Goal: Task Accomplishment & Management: Manage account settings

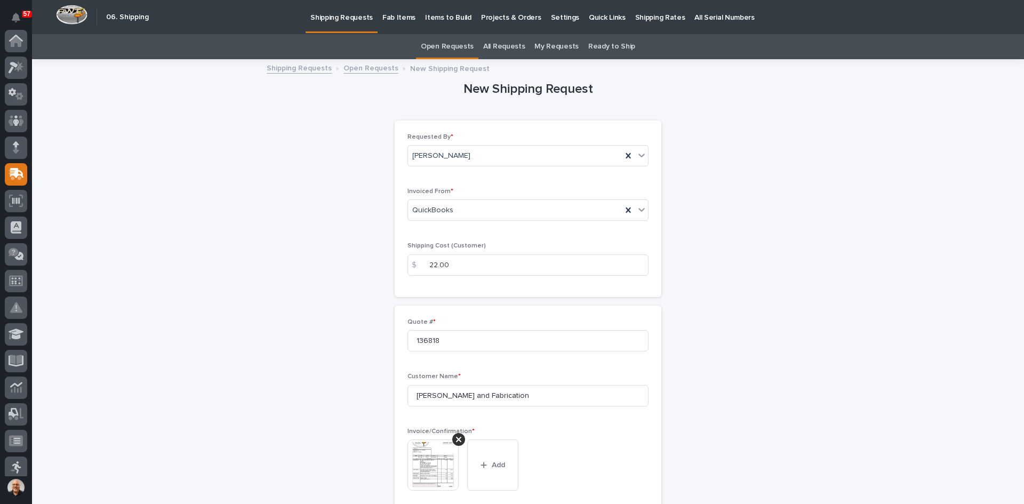
scroll to position [133, 0]
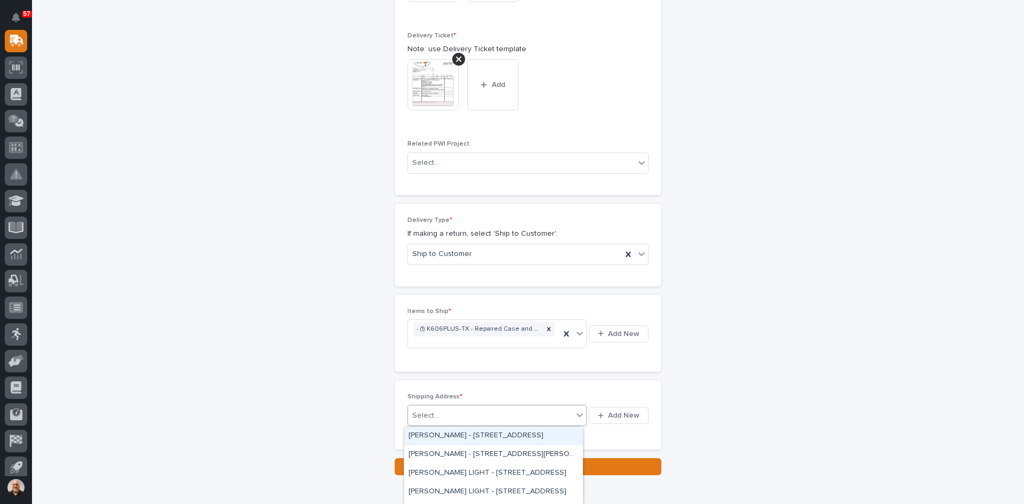
click at [456, 415] on div "Select..." at bounding box center [490, 416] width 165 height 18
type input "******"
click at [458, 436] on div "[PERSON_NAME] - [STREET_ADDRESS]" at bounding box center [493, 436] width 179 height 19
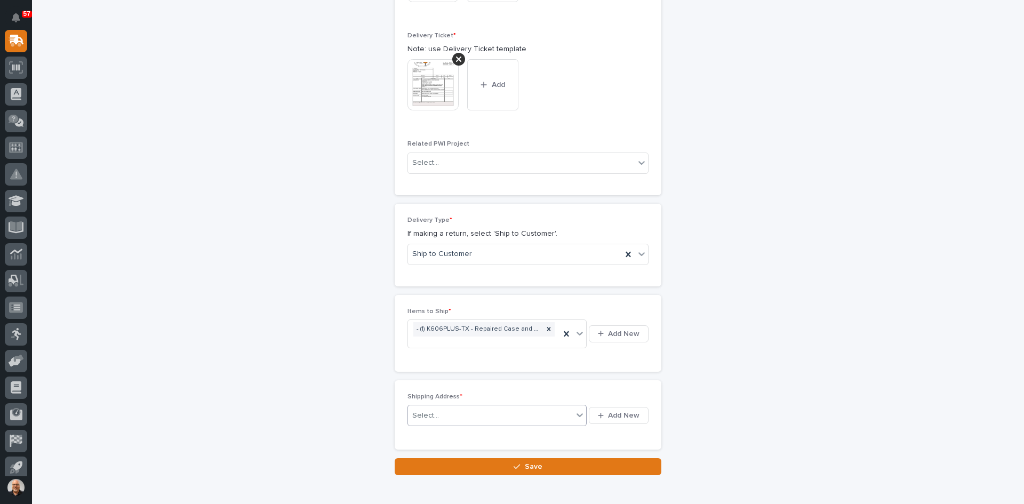
scroll to position [498, 0]
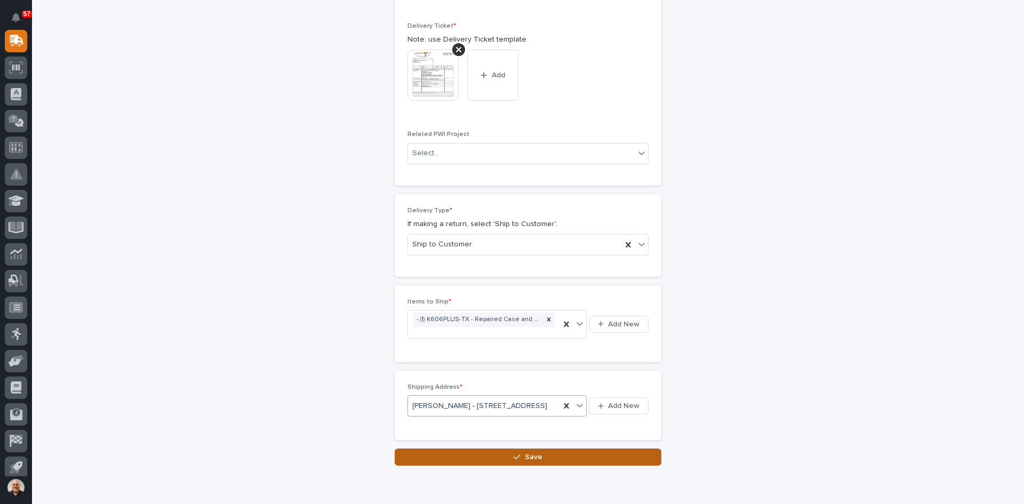
click at [527, 462] on span "Save" at bounding box center [534, 457] width 18 height 10
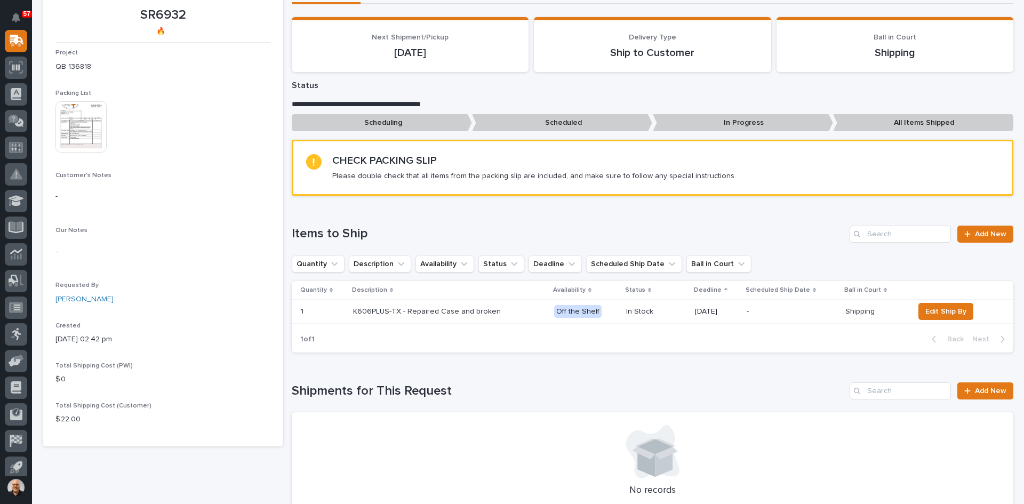
scroll to position [213, 0]
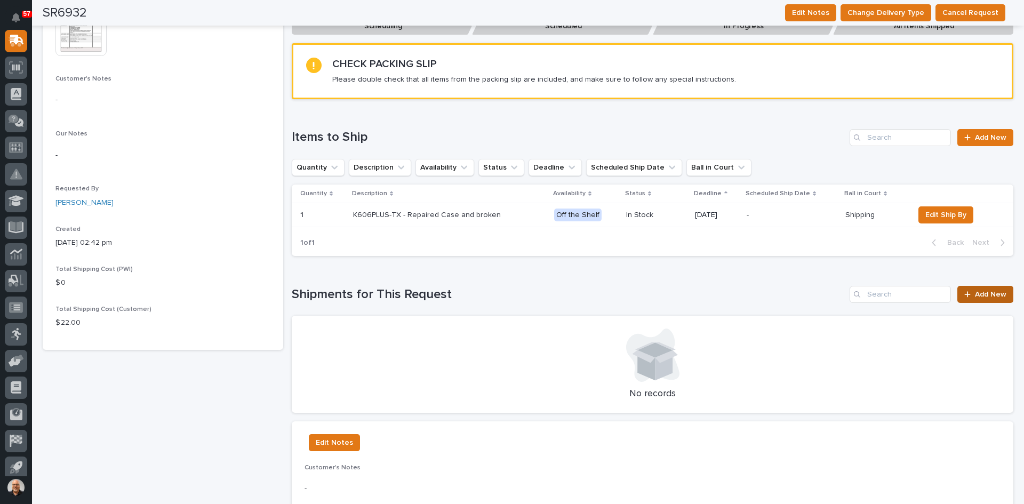
click at [976, 292] on span "Add New" at bounding box center [990, 294] width 31 height 7
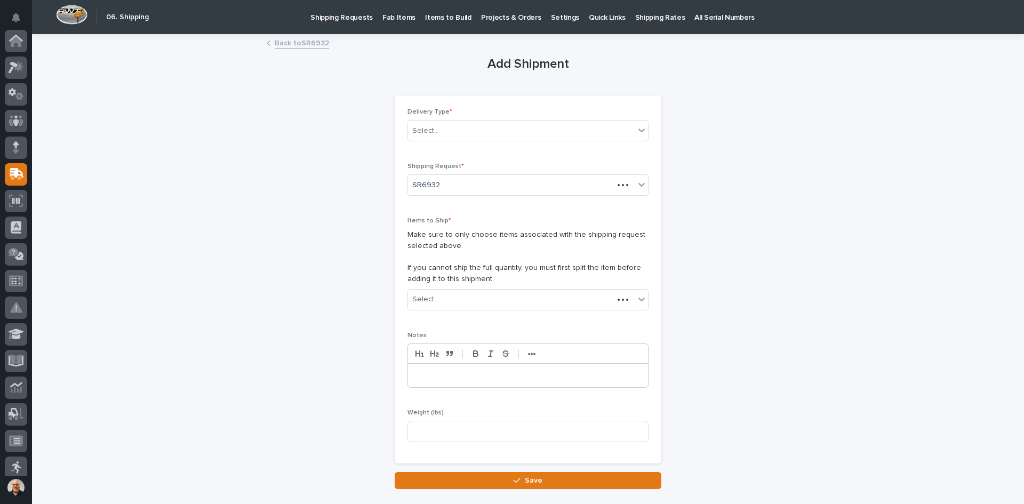
scroll to position [133, 0]
click at [455, 124] on div "Select..." at bounding box center [521, 131] width 227 height 18
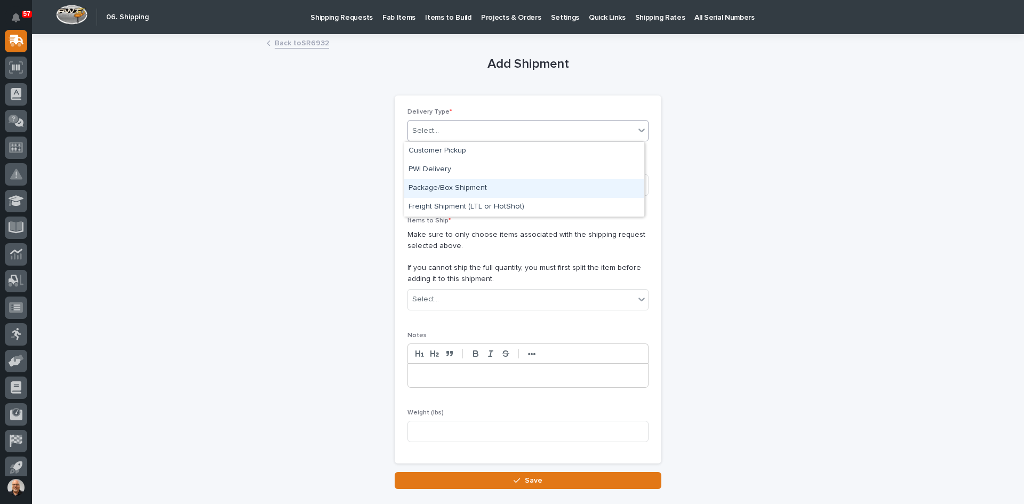
click at [455, 181] on div "Package/Box Shipment" at bounding box center [524, 188] width 240 height 19
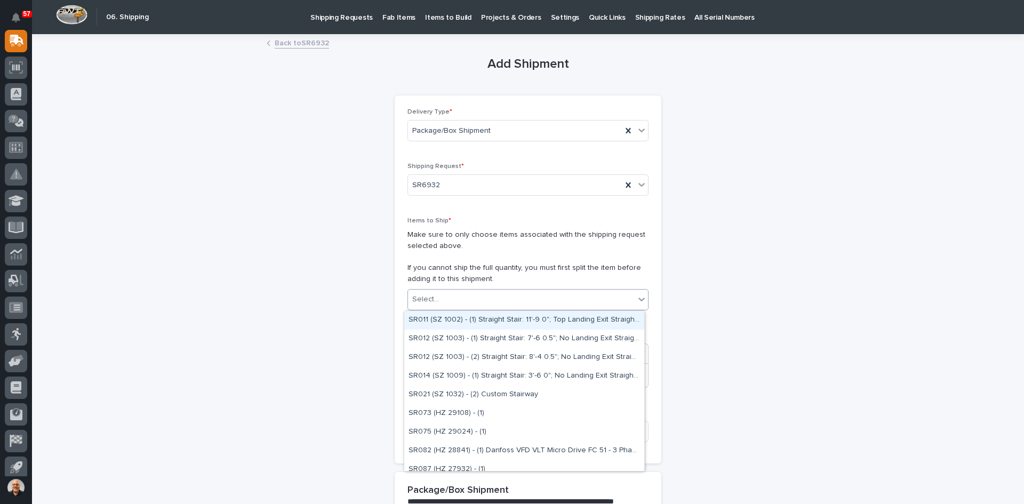
click at [448, 293] on div "Select..." at bounding box center [521, 300] width 227 height 18
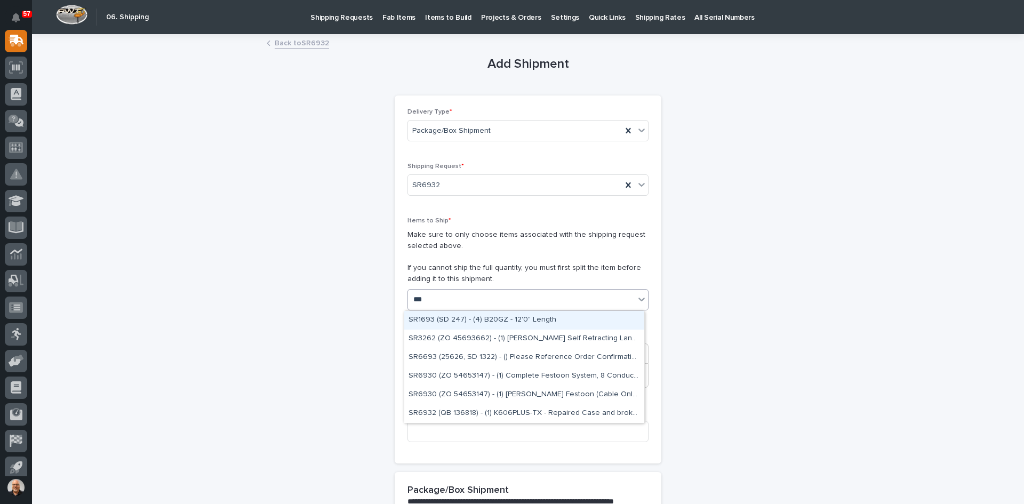
type input "****"
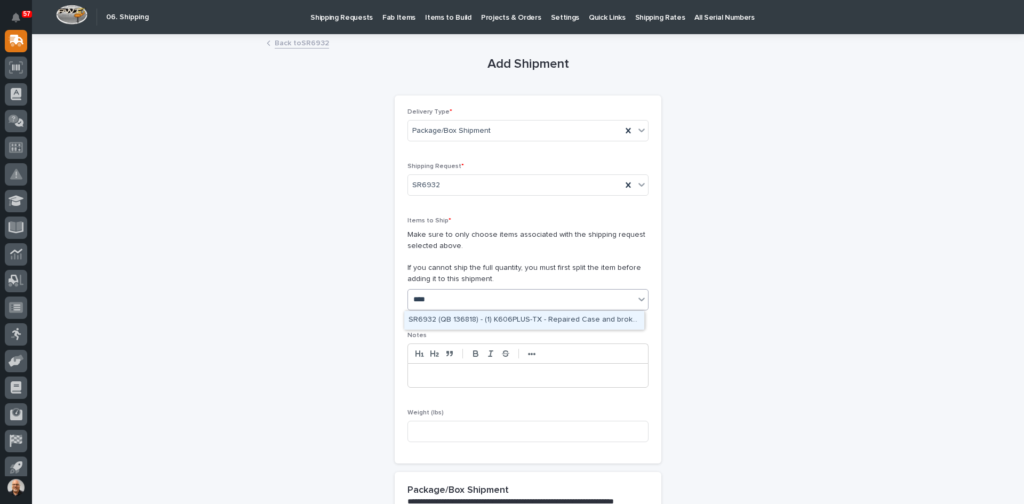
click at [516, 319] on div "SR6932 (QB 136818) - (1) K606PLUS-TX - Repaired Case and broken" at bounding box center [524, 320] width 240 height 19
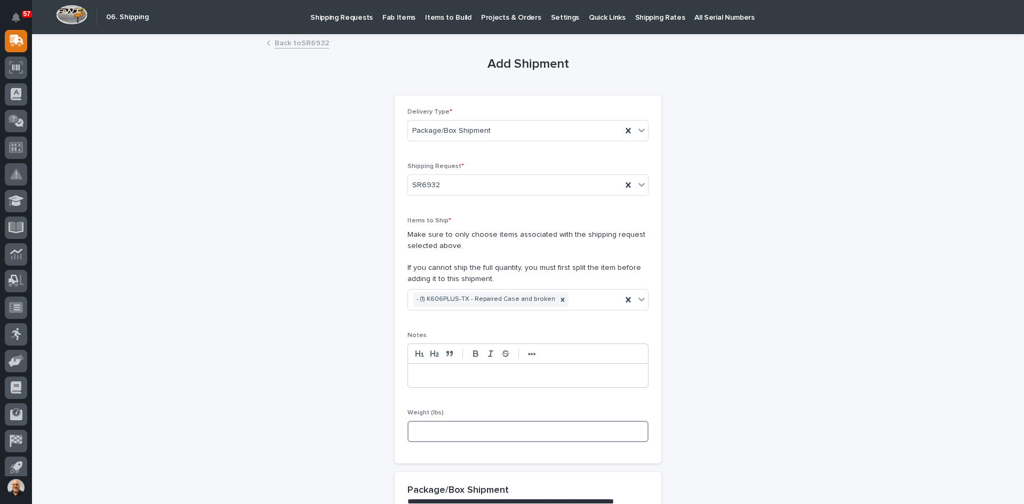
click at [429, 427] on input at bounding box center [528, 431] width 241 height 21
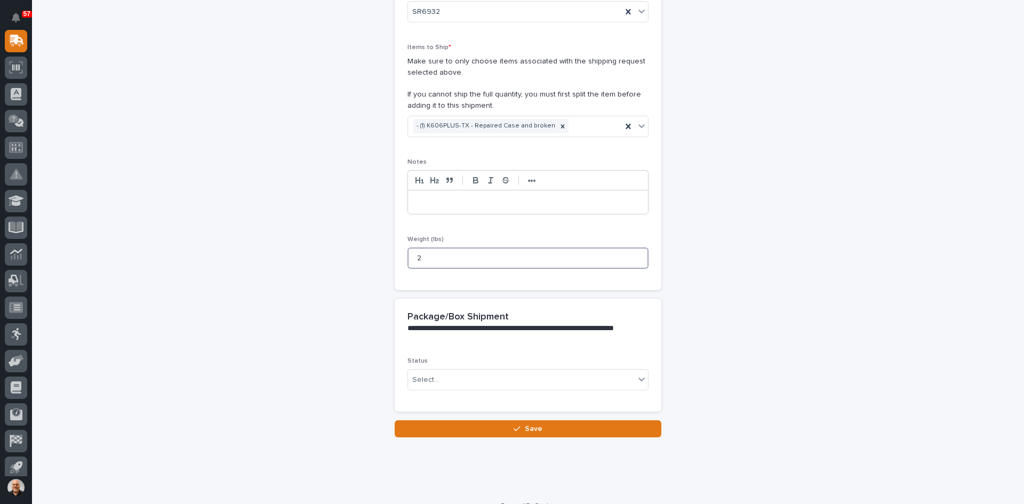
scroll to position [190, 0]
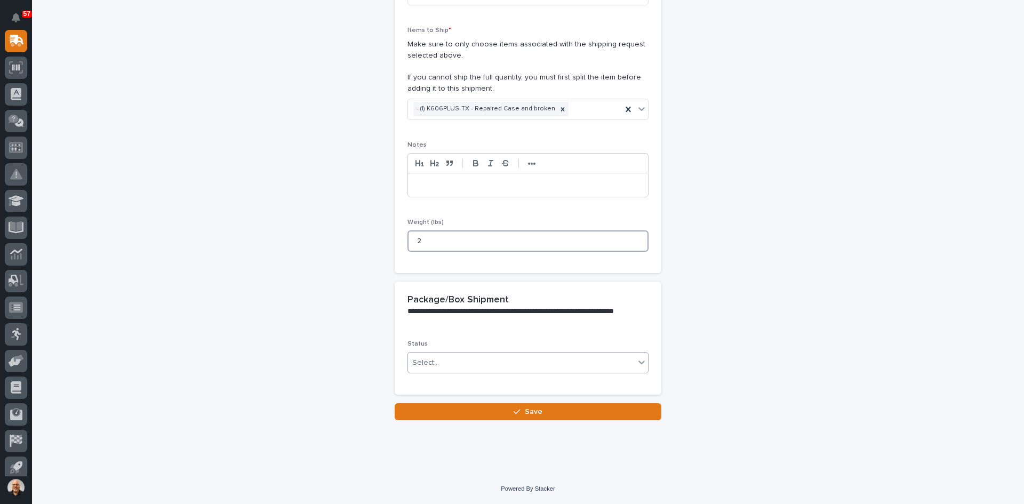
type input "2"
click at [453, 368] on div "Select..." at bounding box center [521, 363] width 227 height 18
click at [432, 402] on span "Shipped" at bounding box center [425, 401] width 33 height 12
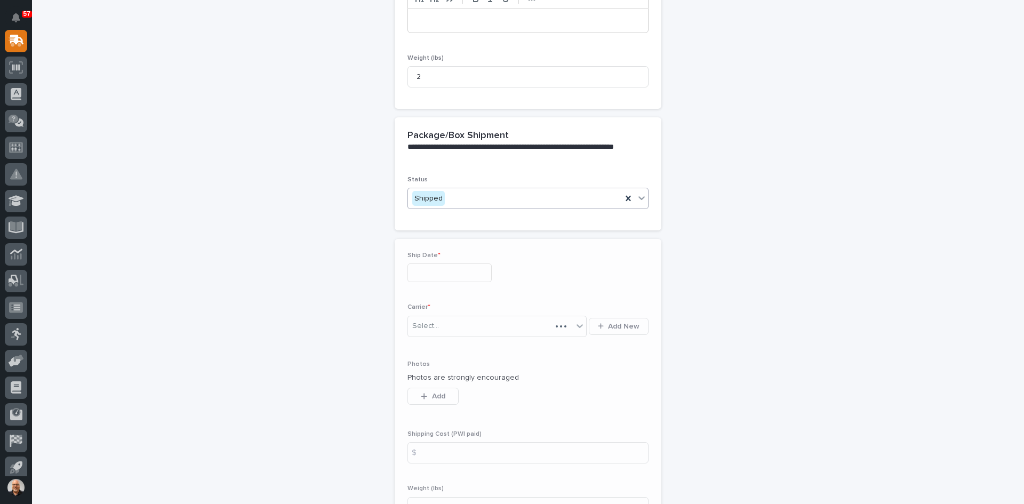
scroll to position [372, 0]
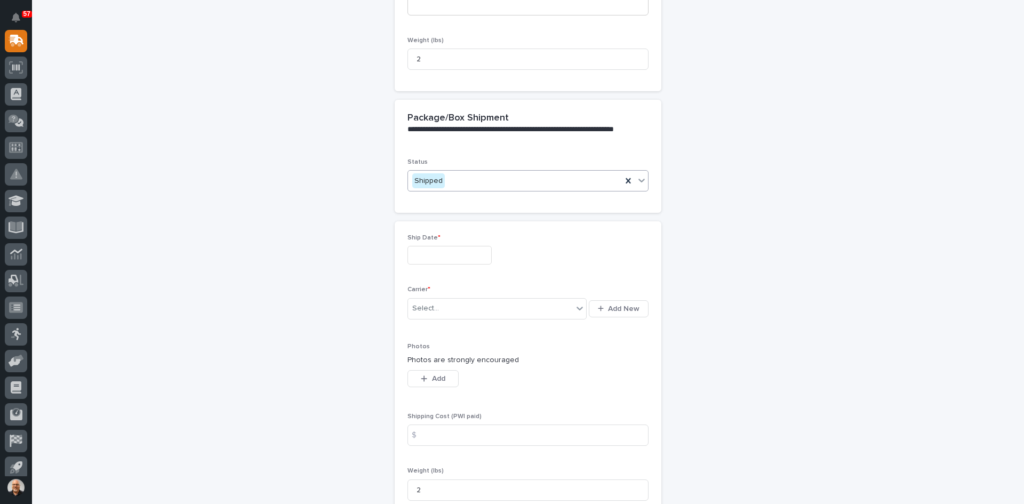
click at [455, 255] on input "text" at bounding box center [450, 255] width 84 height 19
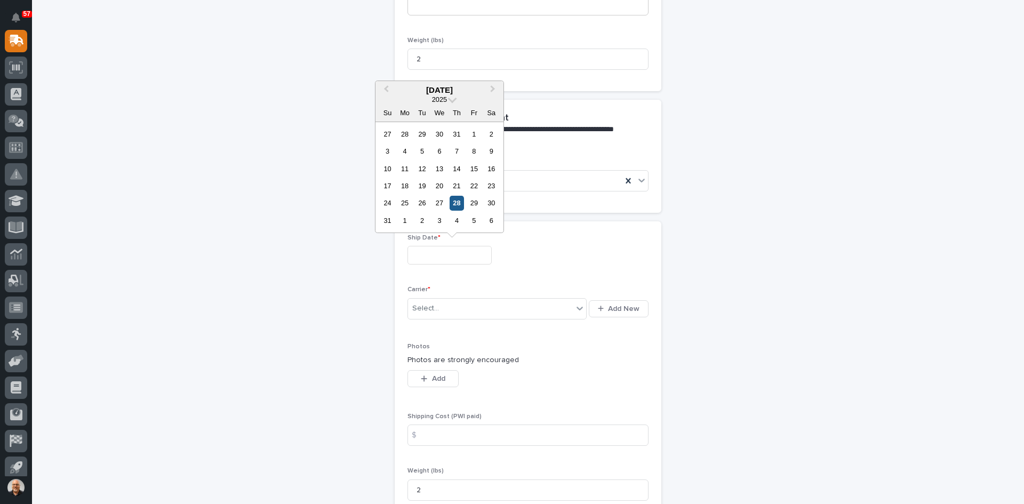
click at [460, 202] on div "28" at bounding box center [457, 203] width 14 height 14
type input "**********"
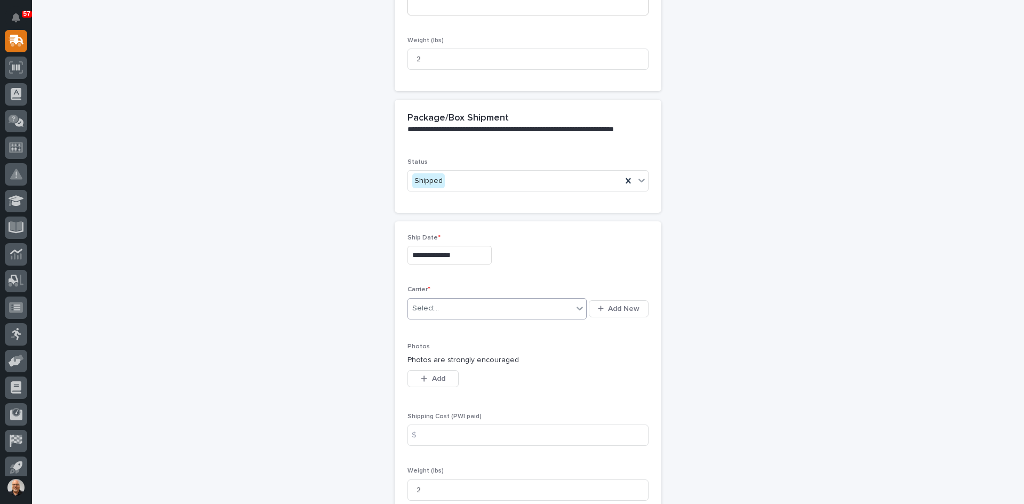
click at [453, 306] on div "Select..." at bounding box center [490, 309] width 165 height 18
type input "***"
click at [433, 323] on div "UPS" at bounding box center [493, 329] width 179 height 19
click at [442, 437] on input at bounding box center [528, 435] width 241 height 21
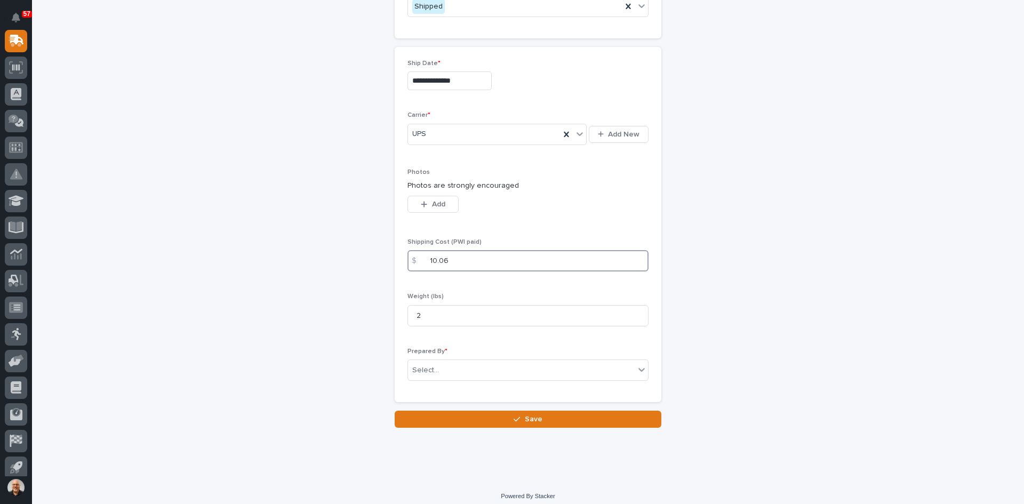
scroll to position [554, 0]
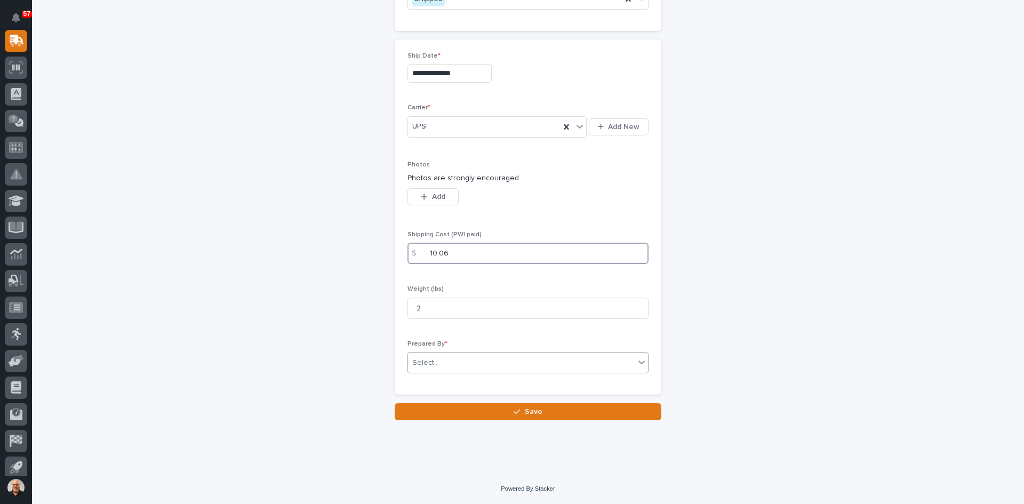
type input "10.06"
click at [437, 363] on div "Select..." at bounding box center [521, 363] width 227 height 18
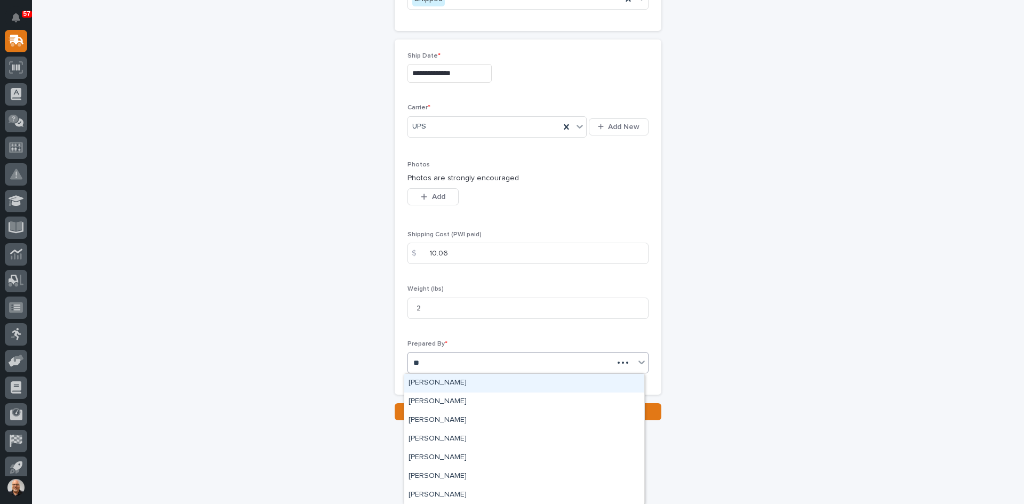
type input "***"
click at [444, 385] on div "[PERSON_NAME]" at bounding box center [524, 383] width 240 height 19
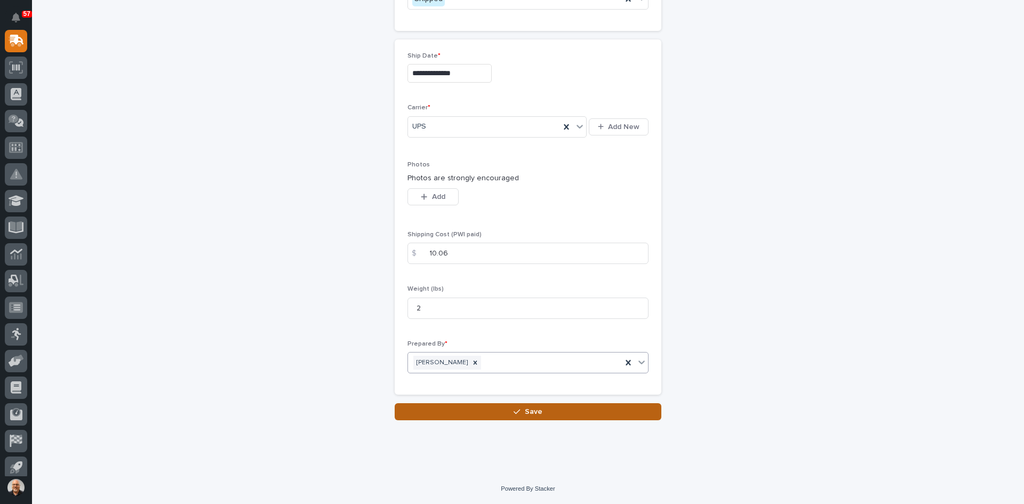
click at [536, 413] on span "Save" at bounding box center [534, 412] width 18 height 10
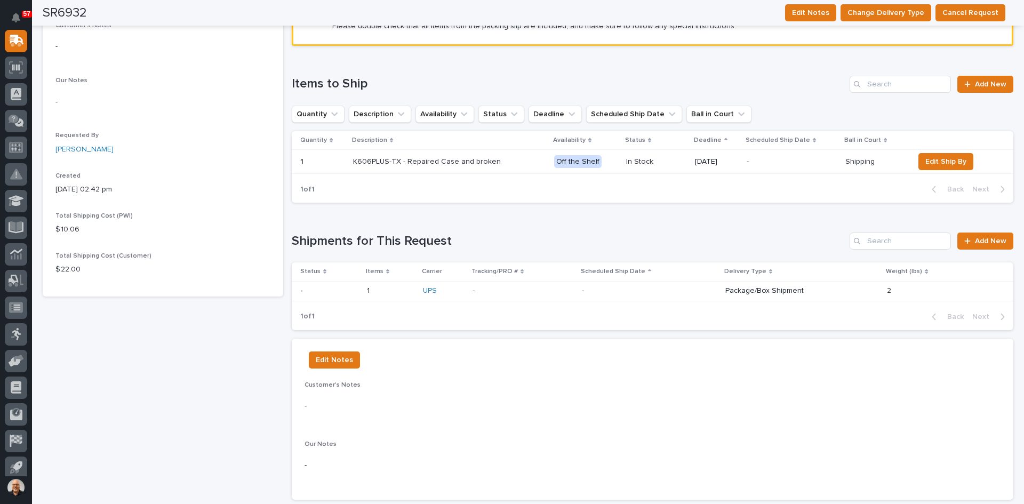
scroll to position [252, 0]
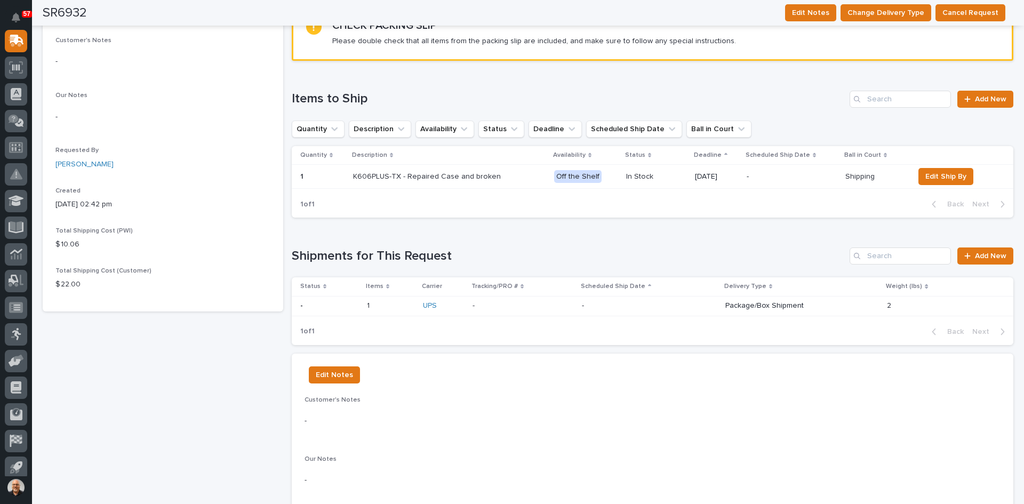
click at [738, 306] on p "Package/Box Shipment" at bounding box center [803, 305] width 154 height 9
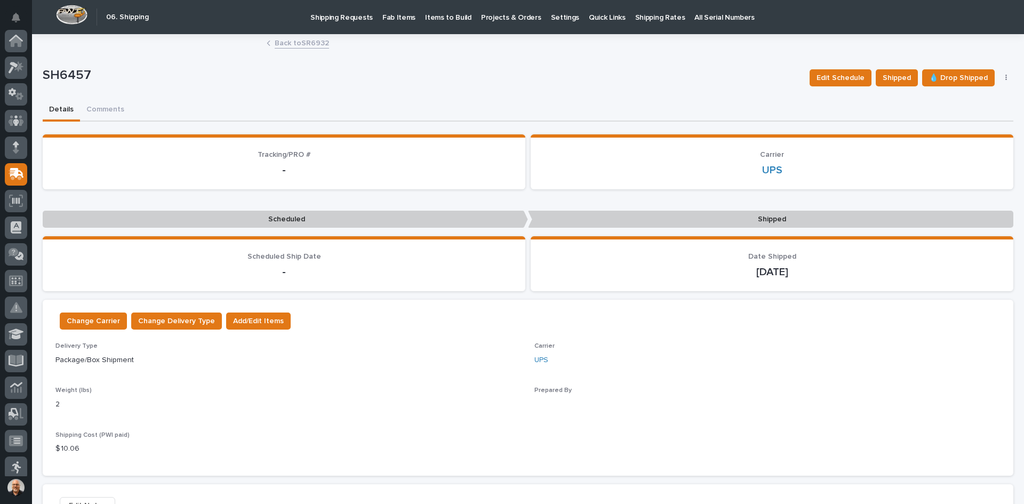
scroll to position [133, 0]
click at [296, 42] on link "Back to SR6932" at bounding box center [302, 42] width 54 height 12
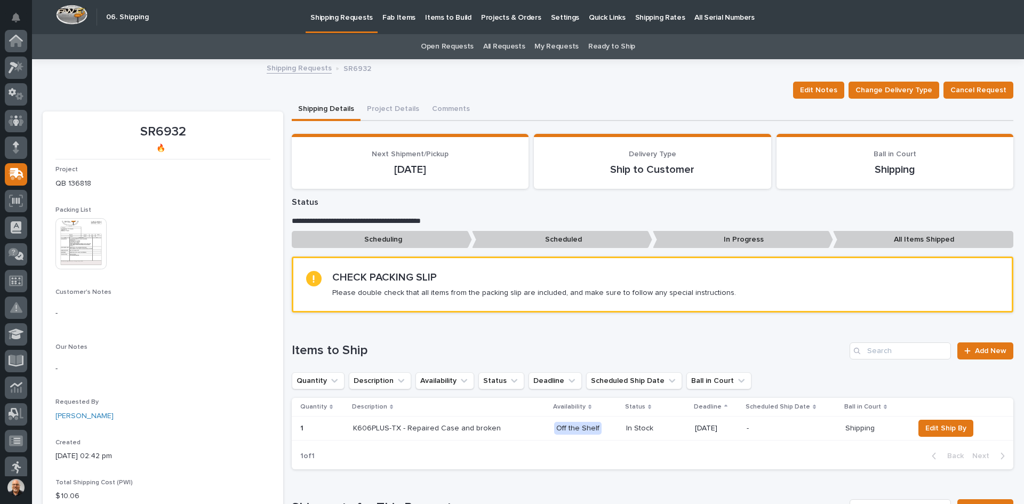
scroll to position [133, 0]
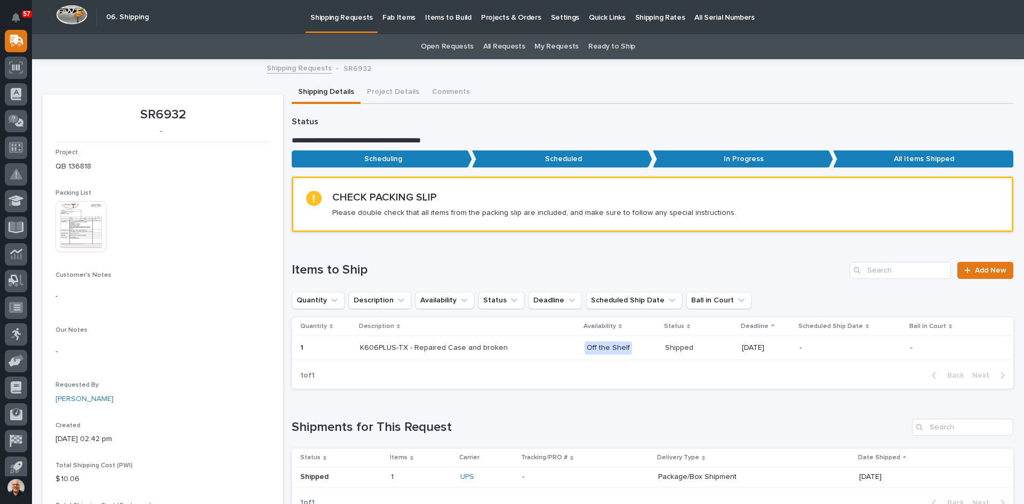
click at [413, 473] on p at bounding box center [421, 477] width 61 height 9
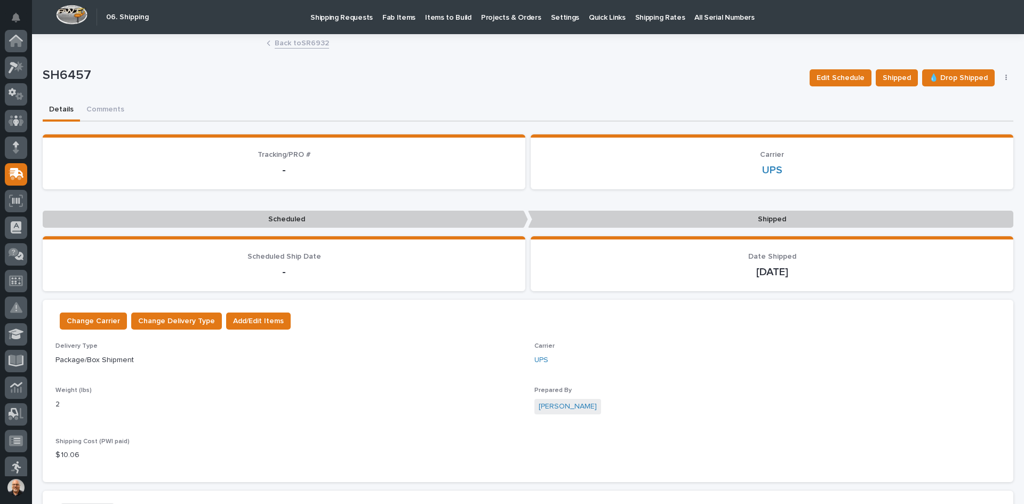
scroll to position [133, 0]
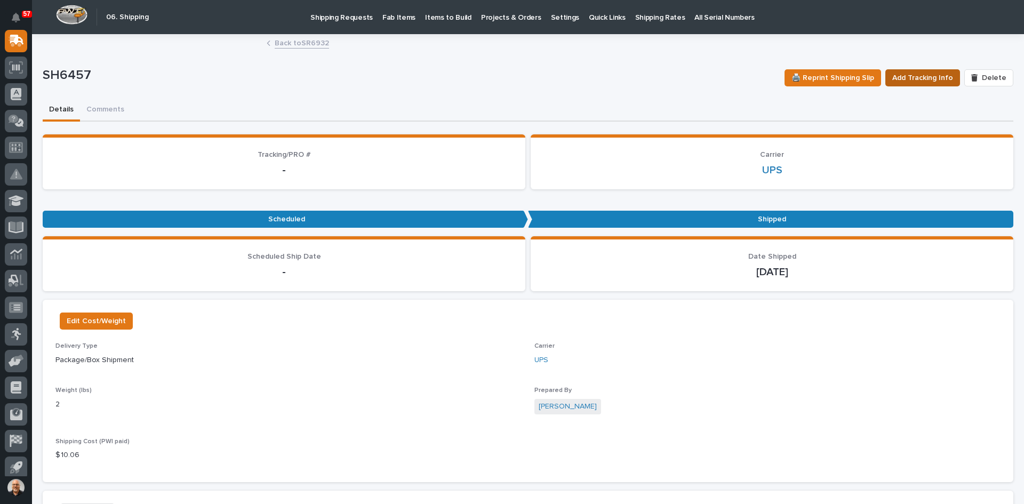
click at [921, 75] on span "Add Tracking Info" at bounding box center [923, 77] width 61 height 13
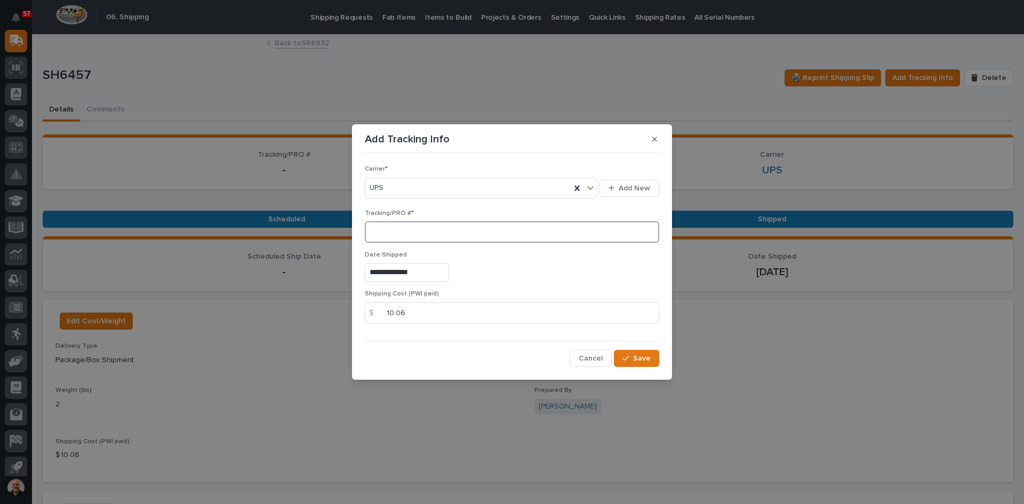
paste input "1Z831R2E0396889932"
type input "1Z831R2E0396889932"
click at [642, 358] on span "Save" at bounding box center [642, 359] width 18 height 10
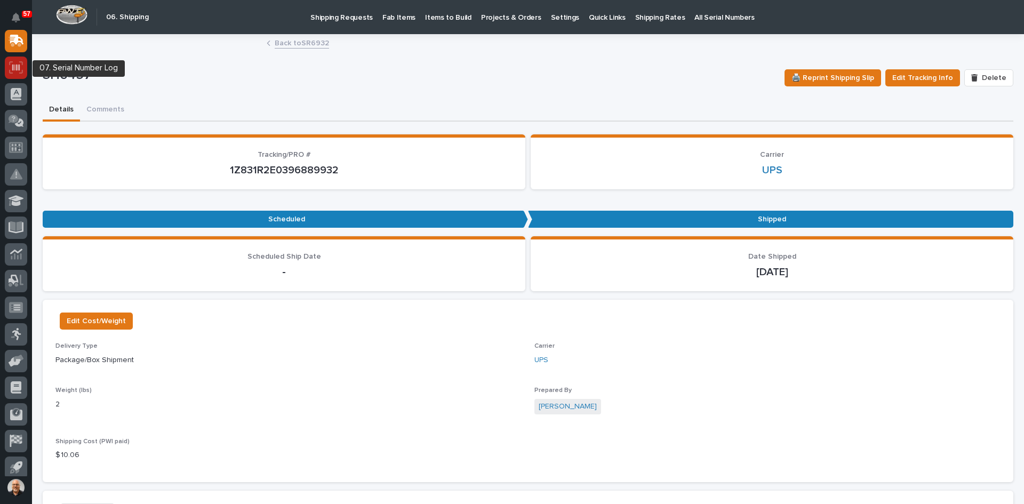
click at [12, 68] on icon at bounding box center [16, 67] width 14 height 12
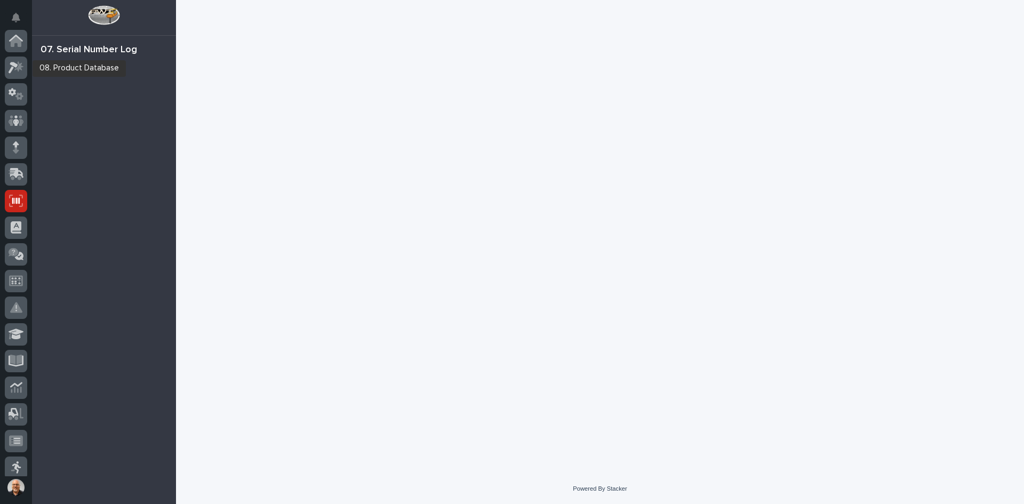
scroll to position [160, 0]
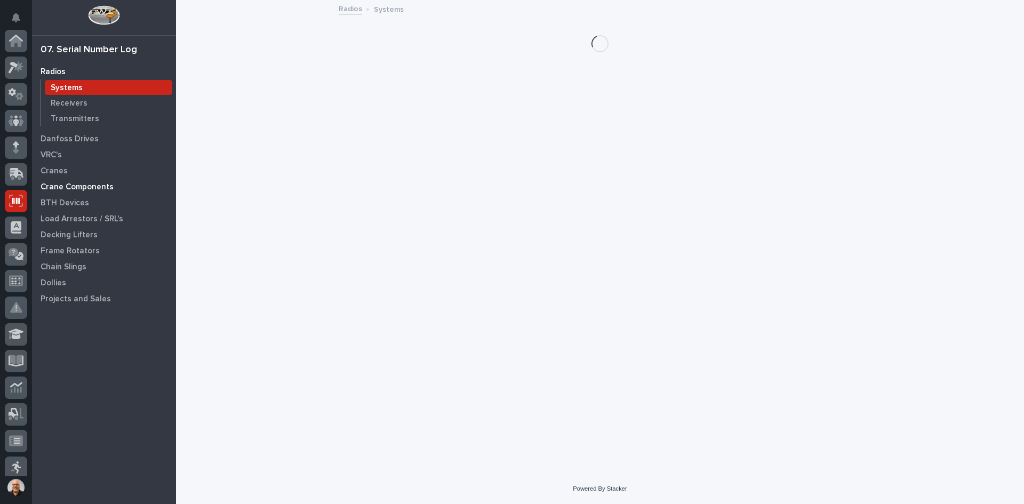
scroll to position [160, 0]
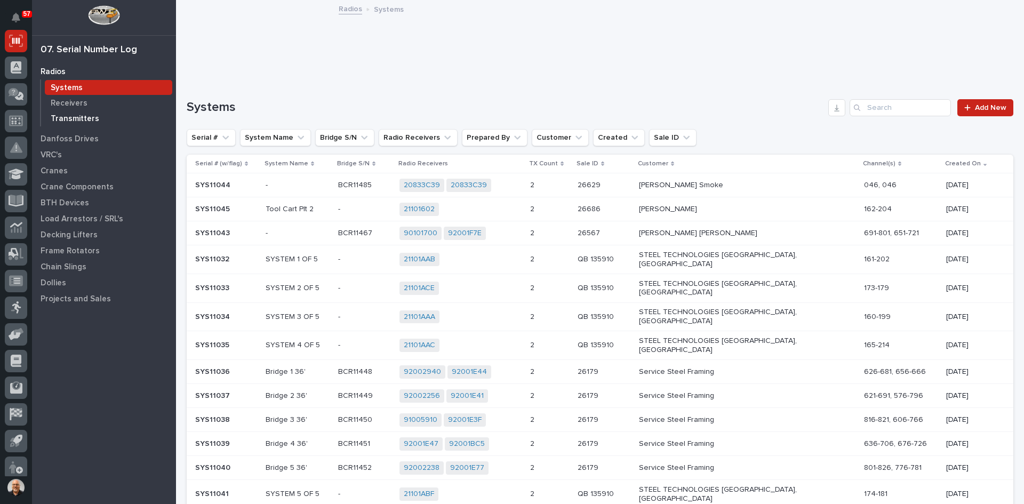
click at [83, 118] on p "Transmitters" at bounding box center [75, 119] width 49 height 10
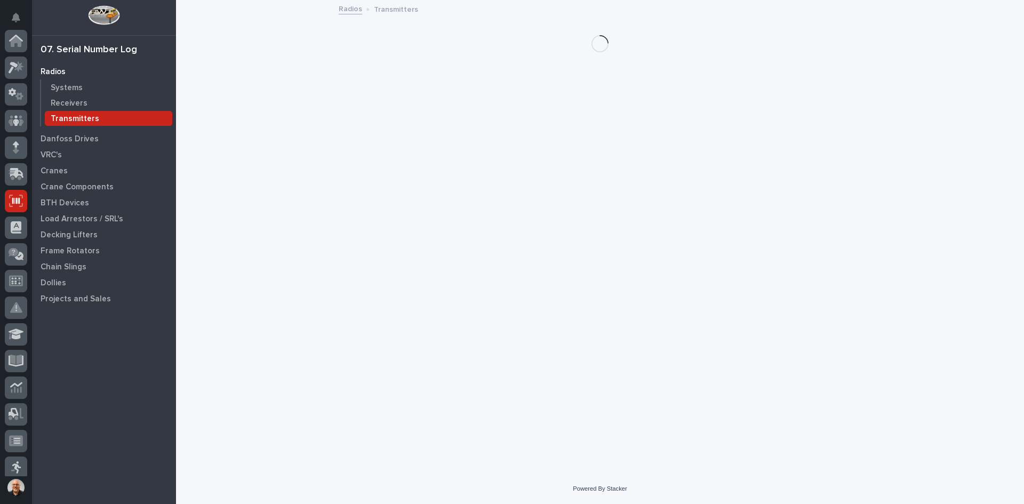
scroll to position [160, 0]
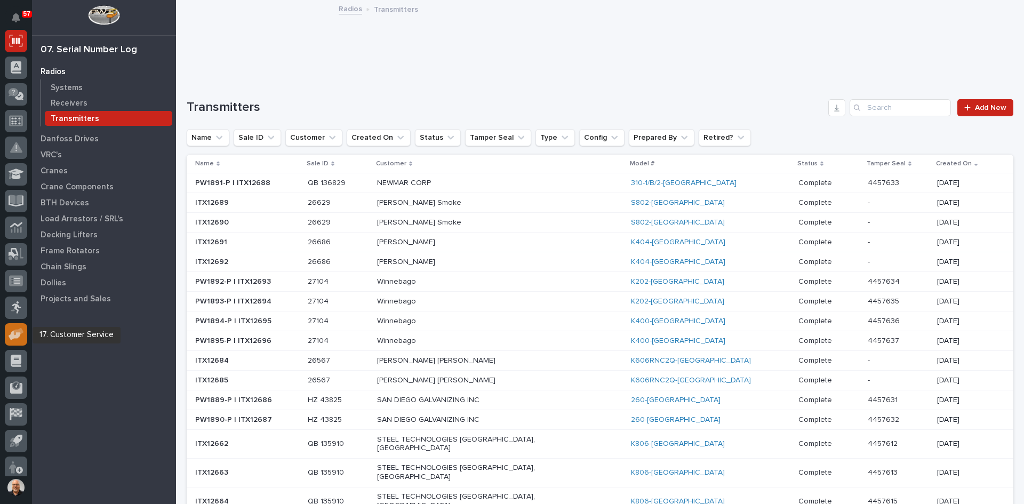
click at [17, 334] on icon at bounding box center [15, 335] width 12 height 10
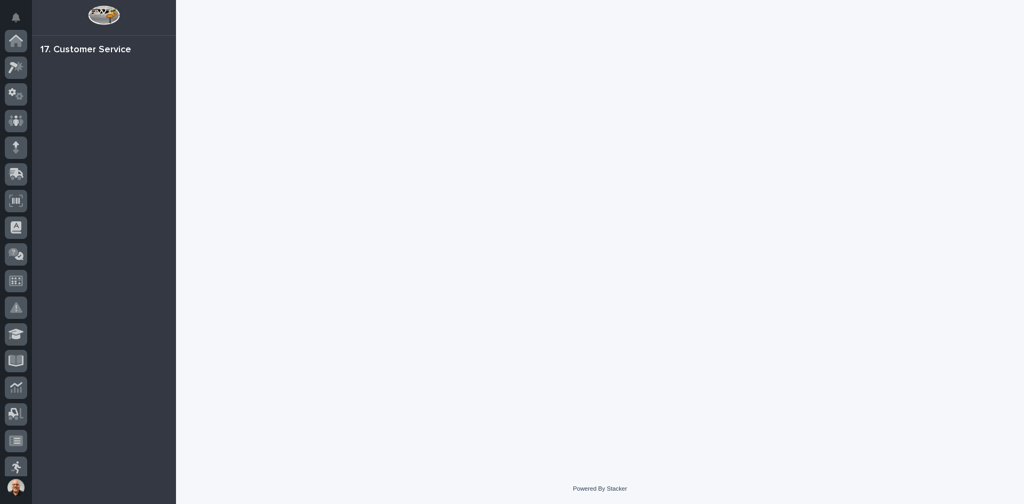
scroll to position [167, 0]
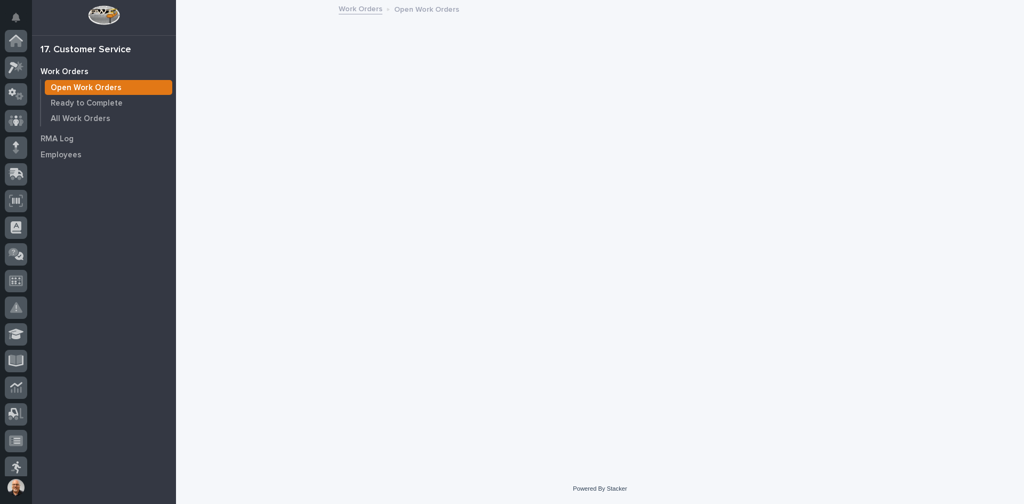
scroll to position [167, 0]
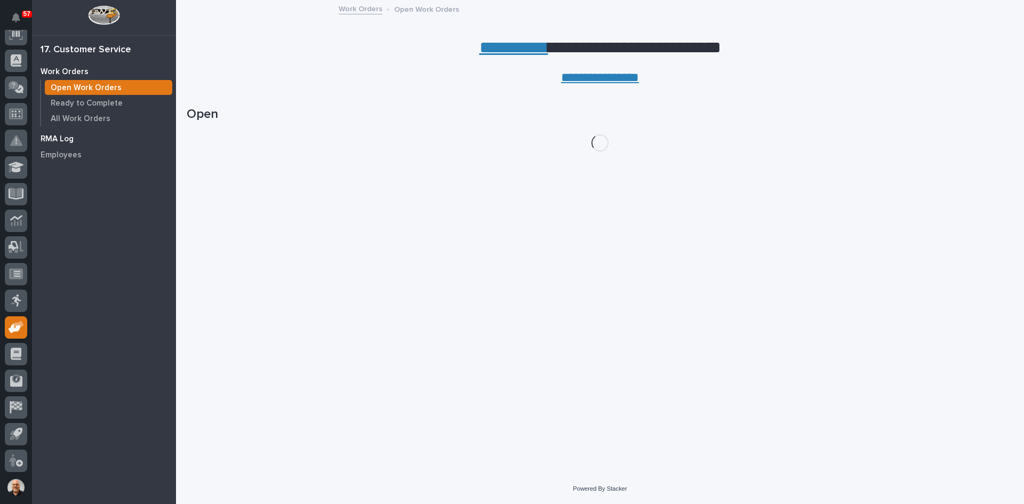
click at [67, 139] on p "RMA Log" at bounding box center [57, 139] width 33 height 10
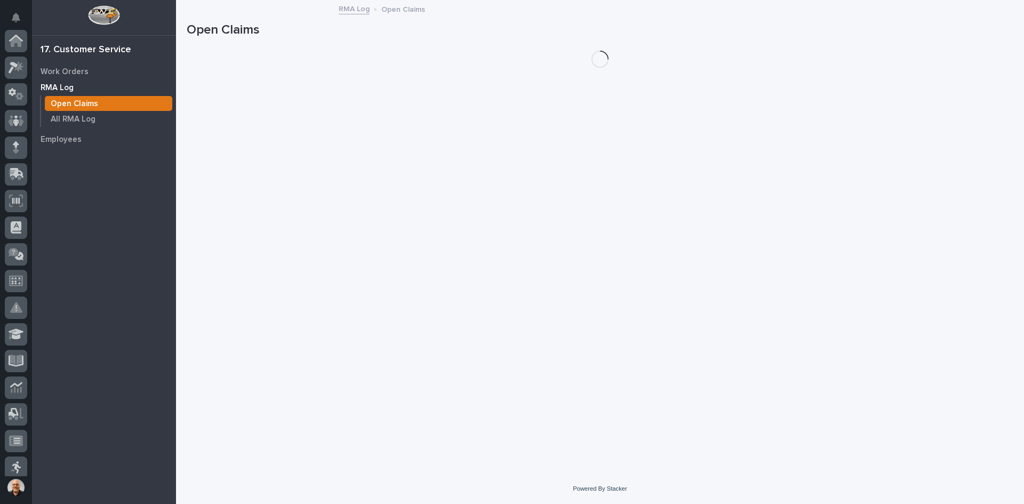
scroll to position [167, 0]
